Goal: Task Accomplishment & Management: Check status

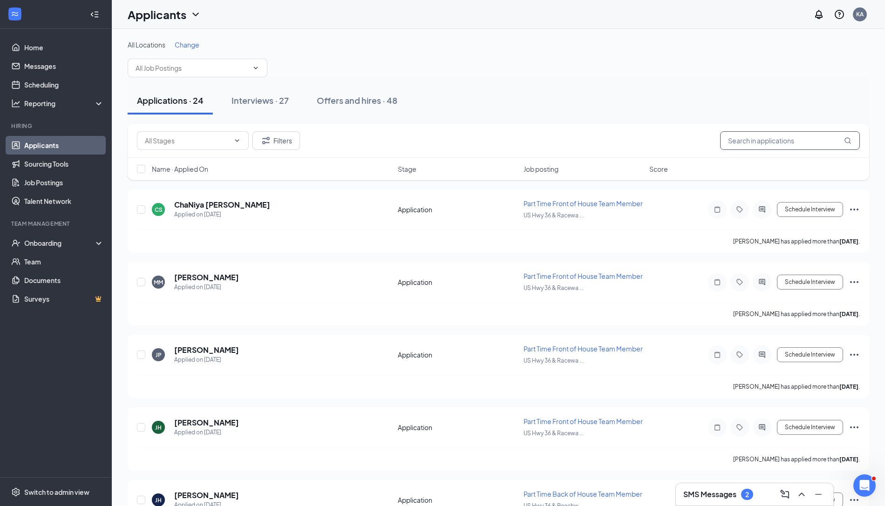
click at [771, 139] on input "text" at bounding box center [790, 140] width 140 height 19
type input "[PERSON_NAME]"
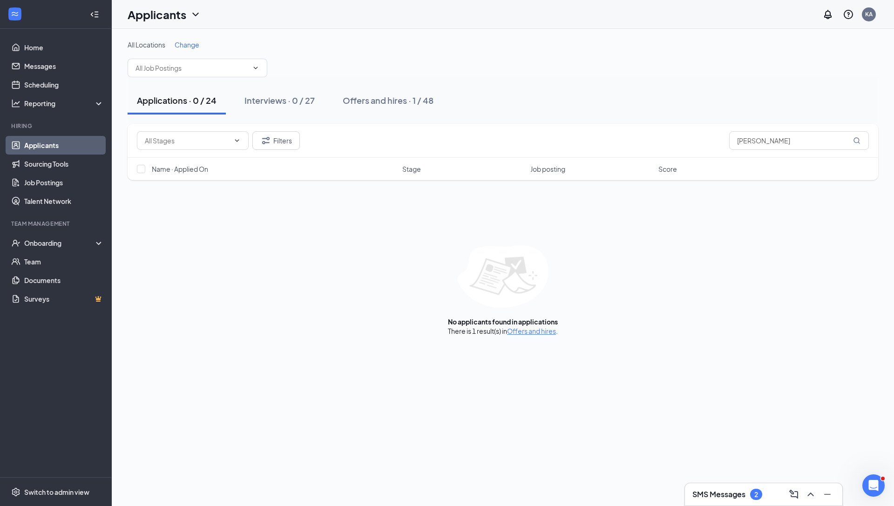
click at [413, 103] on div "Offers and hires · 1 / 48" at bounding box center [388, 101] width 91 height 12
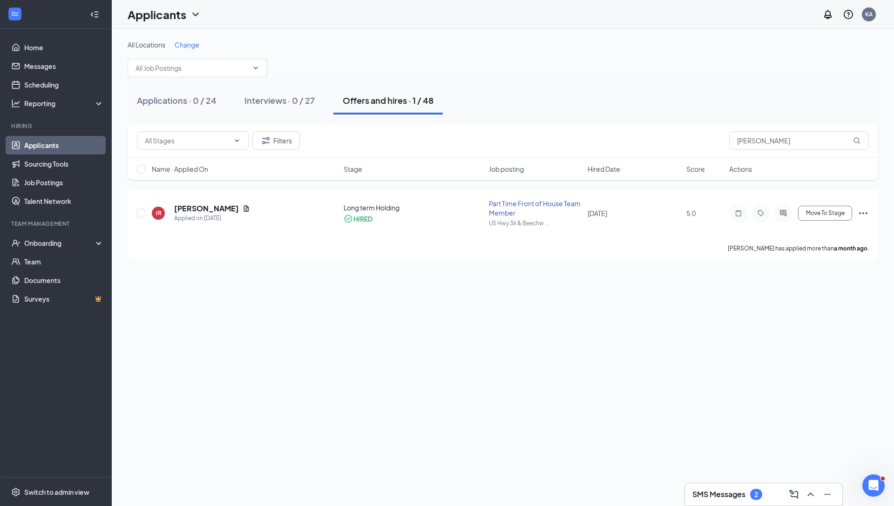
click at [181, 206] on h5 "[PERSON_NAME]" at bounding box center [206, 208] width 65 height 10
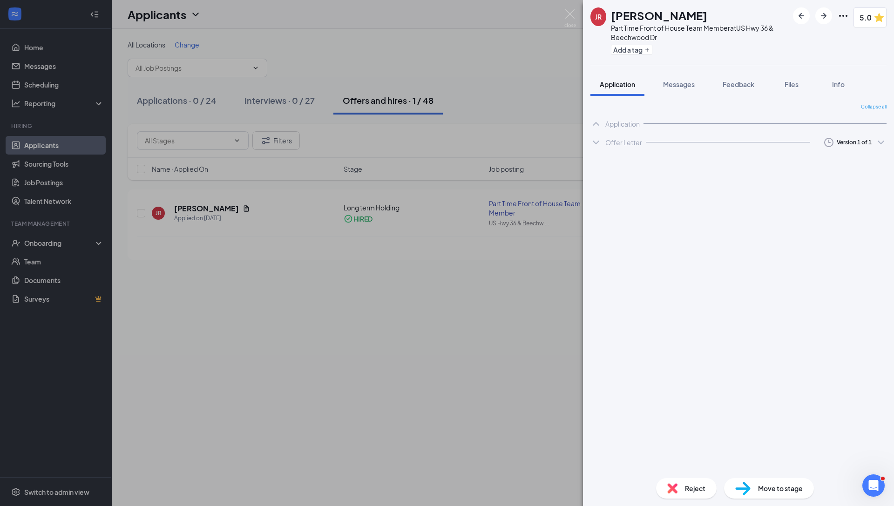
click at [739, 85] on span "Feedback" at bounding box center [739, 84] width 32 height 8
